Goal: Find specific page/section: Find specific page/section

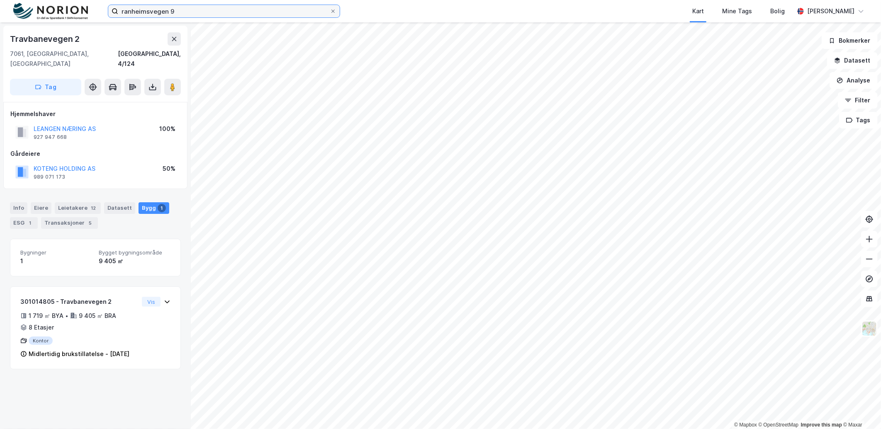
click at [163, 9] on input "ranheimsvegen 9" at bounding box center [223, 11] width 211 height 12
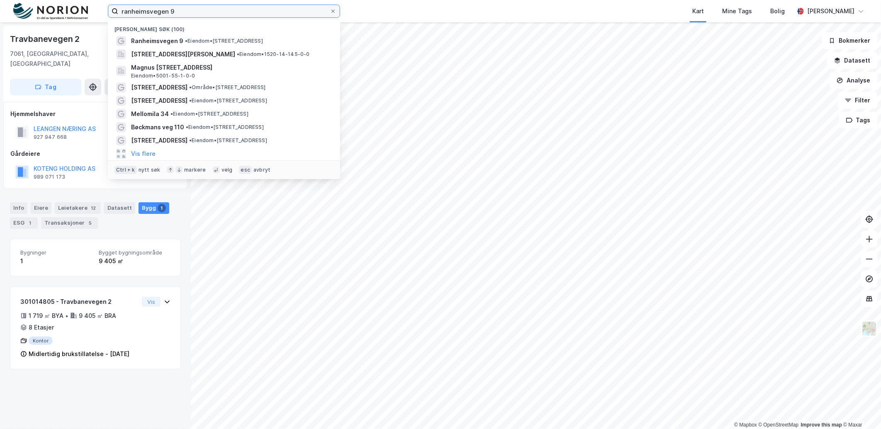
click at [163, 9] on input "ranheimsvegen 9" at bounding box center [223, 11] width 211 height 12
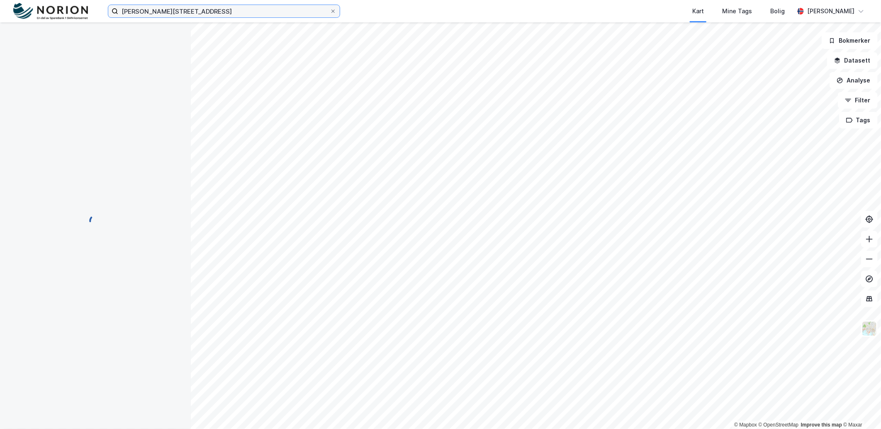
scroll to position [2, 0]
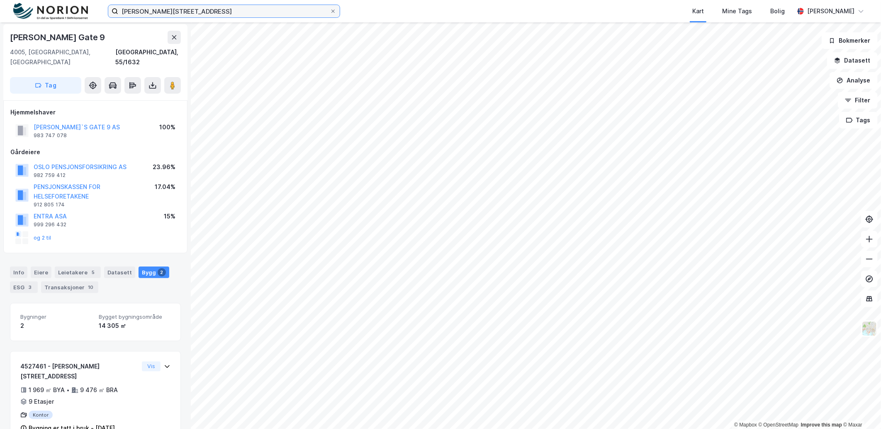
click at [225, 10] on input "[PERSON_NAME][STREET_ADDRESS]" at bounding box center [223, 11] width 211 height 12
click at [225, 10] on input "[PERSON_NAME] gate" at bounding box center [223, 11] width 211 height 12
type input "haak"
